Goal: Task Accomplishment & Management: Manage account settings

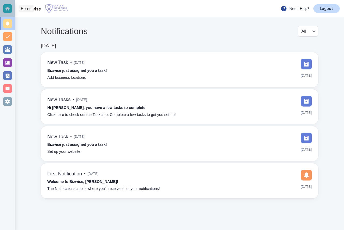
click at [7, 9] on div at bounding box center [7, 8] width 9 height 9
click at [6, 63] on div at bounding box center [7, 62] width 9 height 9
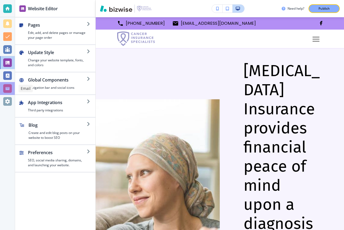
click at [7, 88] on div at bounding box center [7, 88] width 9 height 9
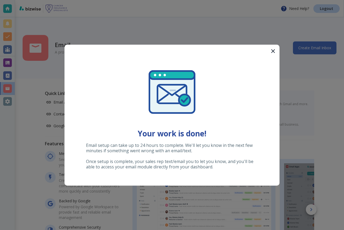
click at [270, 54] on icon "button" at bounding box center [273, 51] width 6 height 6
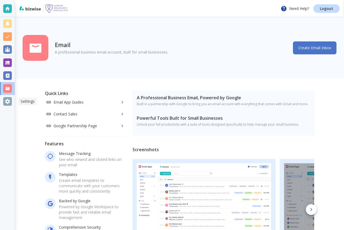
click at [8, 101] on div at bounding box center [7, 101] width 9 height 9
